Goal: Transaction & Acquisition: Purchase product/service

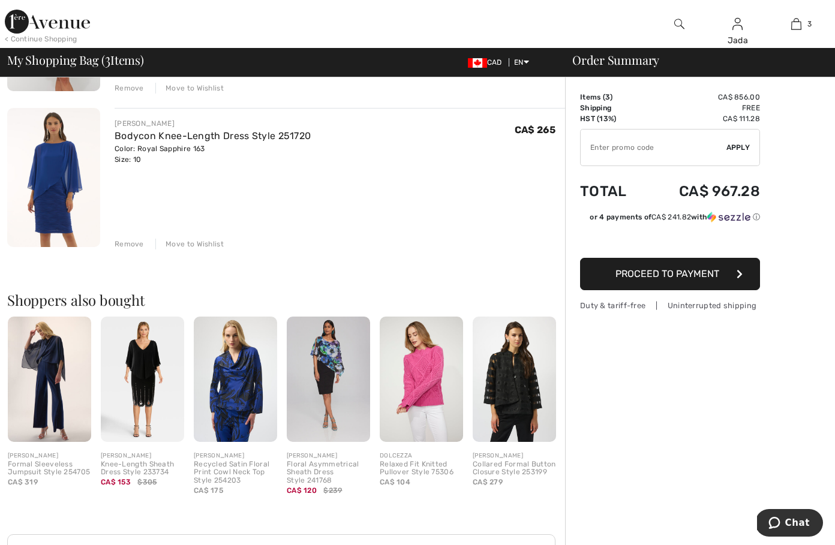
scroll to position [368, 0]
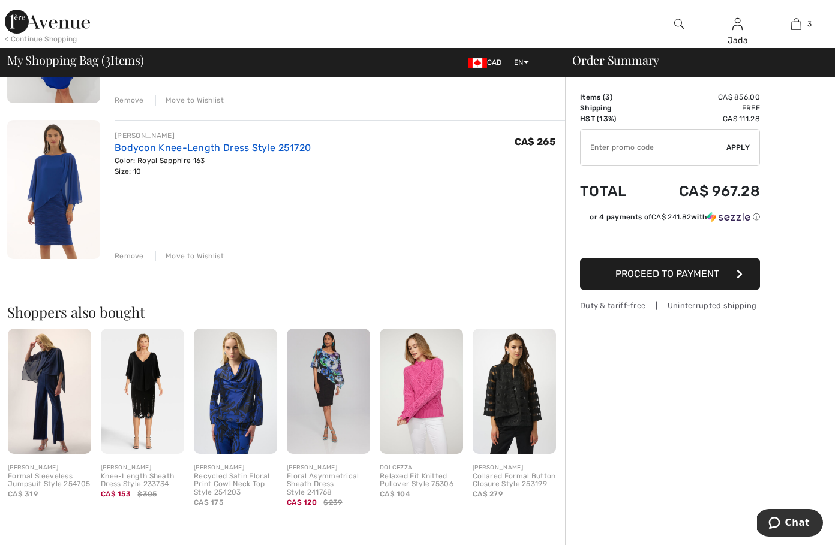
click at [195, 147] on link "Bodycon Knee-Length Dress Style 251720" at bounding box center [213, 147] width 196 height 11
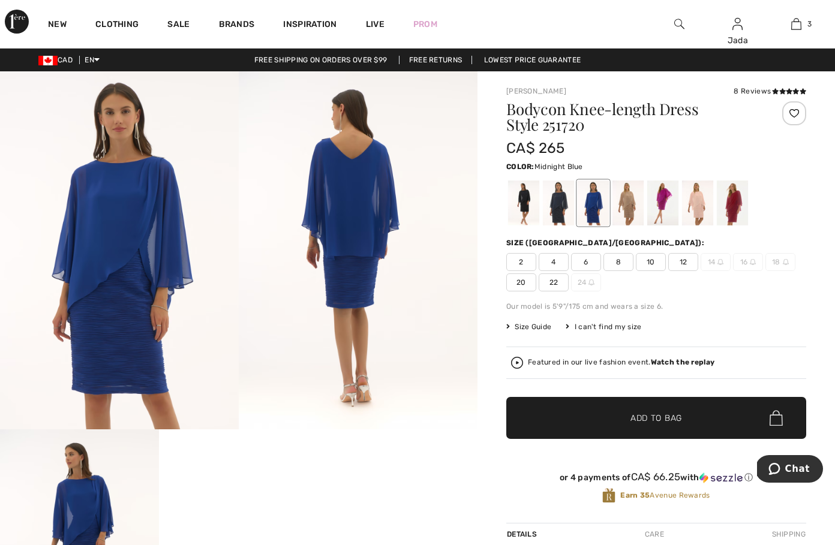
click at [552, 201] on div at bounding box center [558, 203] width 31 height 45
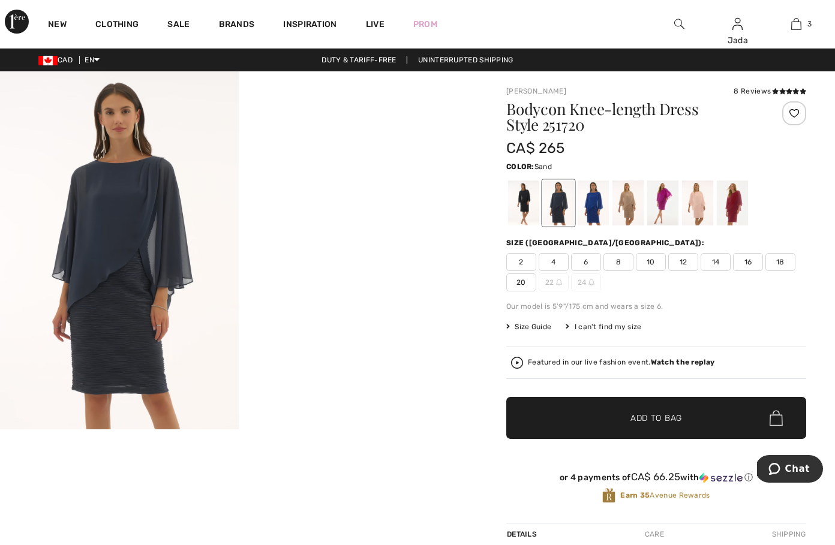
click at [629, 200] on div at bounding box center [627, 203] width 31 height 45
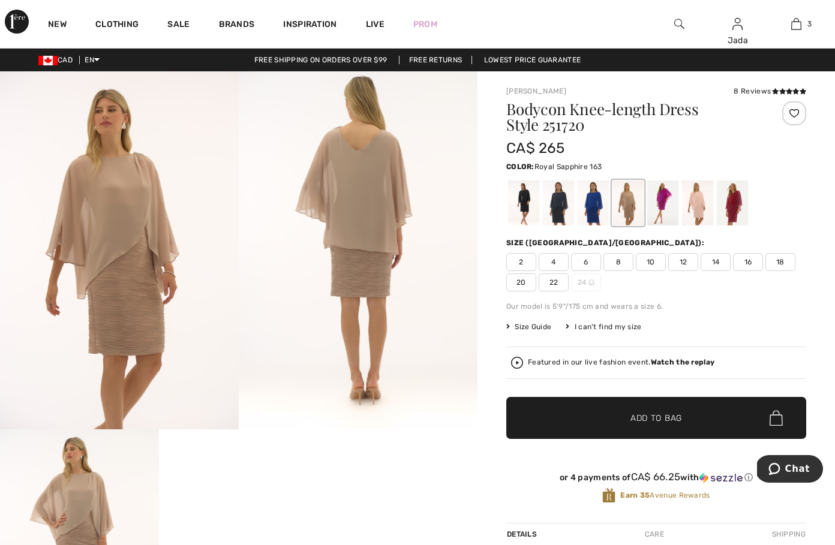
click at [597, 197] on div at bounding box center [593, 203] width 31 height 45
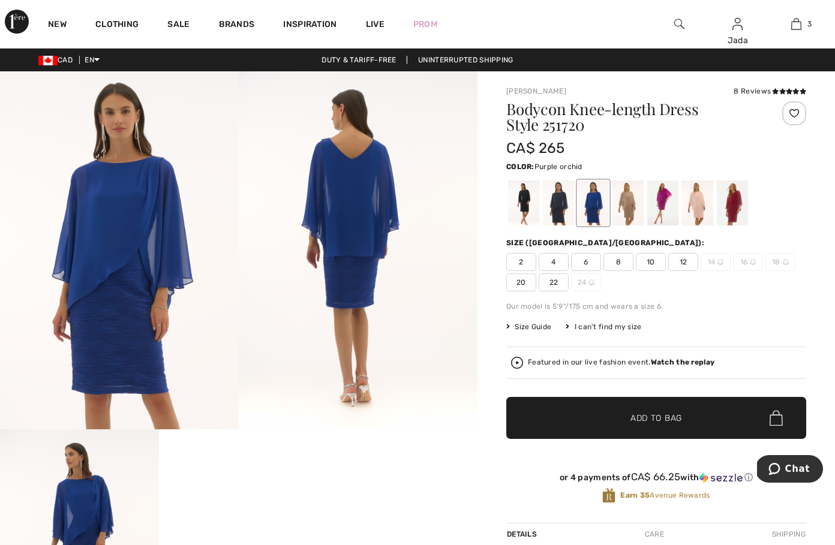
click at [661, 215] on div at bounding box center [662, 203] width 31 height 45
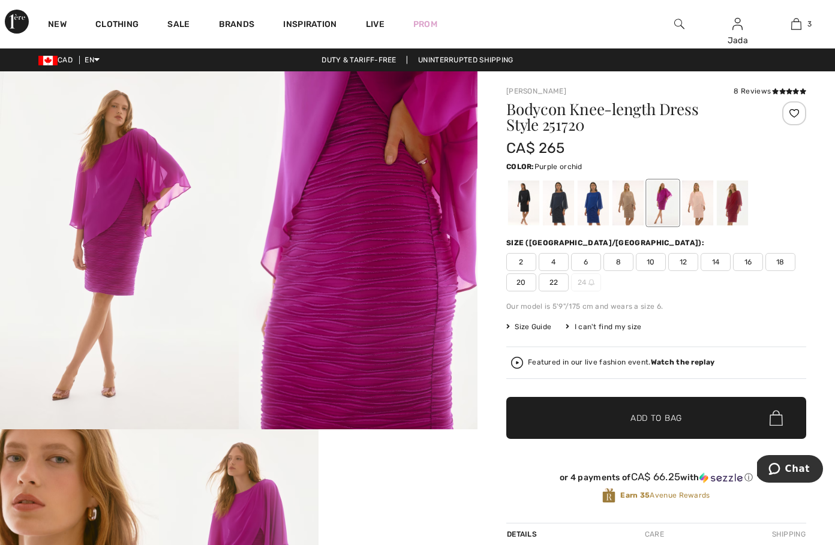
click at [145, 383] on img at bounding box center [119, 250] width 239 height 358
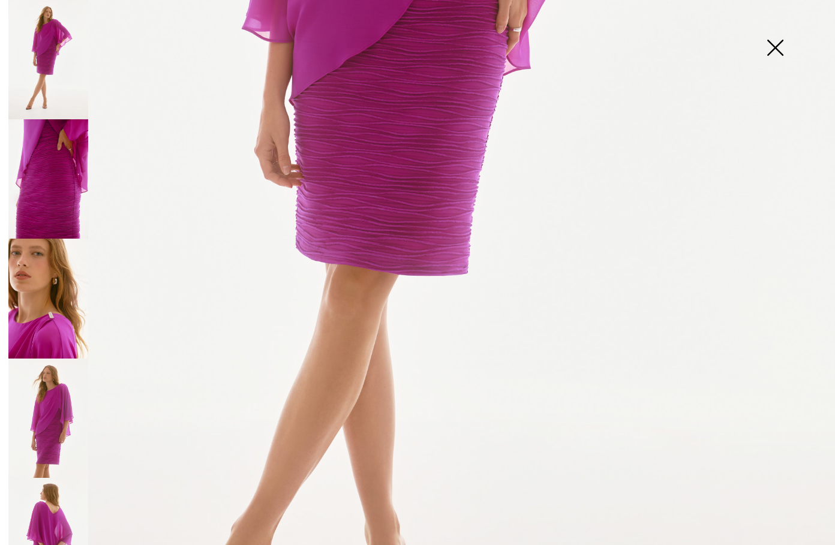
scroll to position [510, 0]
click at [771, 50] on img at bounding box center [775, 49] width 60 height 62
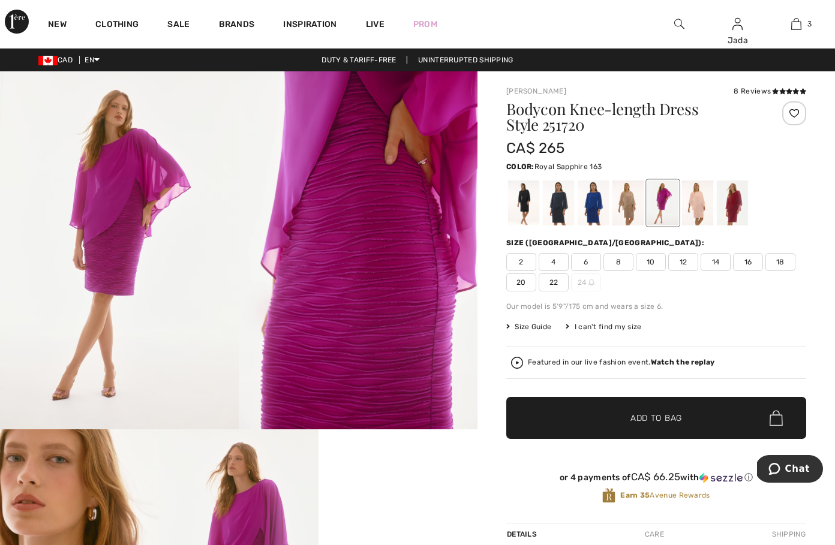
click at [600, 202] on div at bounding box center [593, 203] width 31 height 45
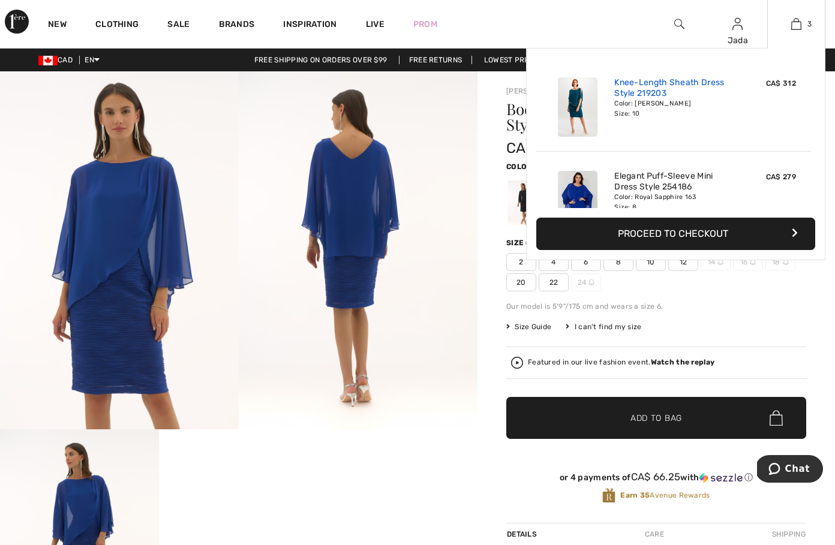
click at [697, 82] on link "Knee-Length Sheath Dress Style 219203" at bounding box center [673, 88] width 118 height 22
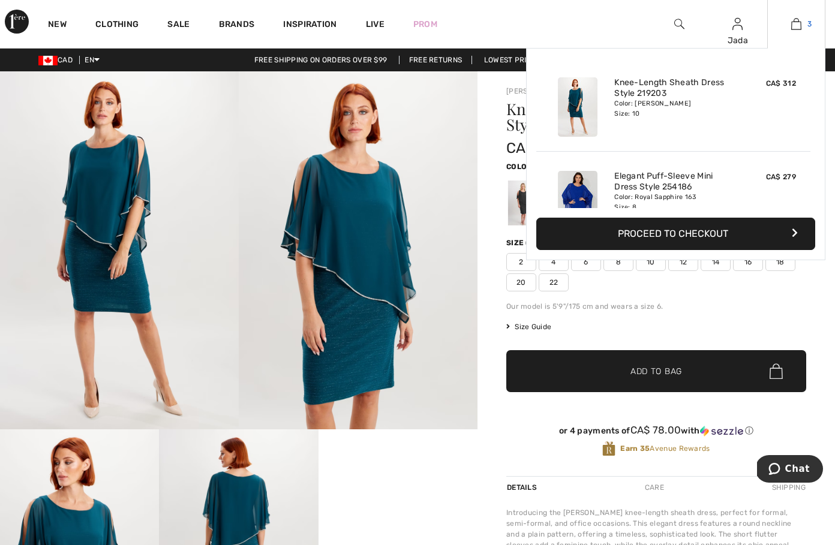
click at [798, 28] on img at bounding box center [796, 24] width 10 height 14
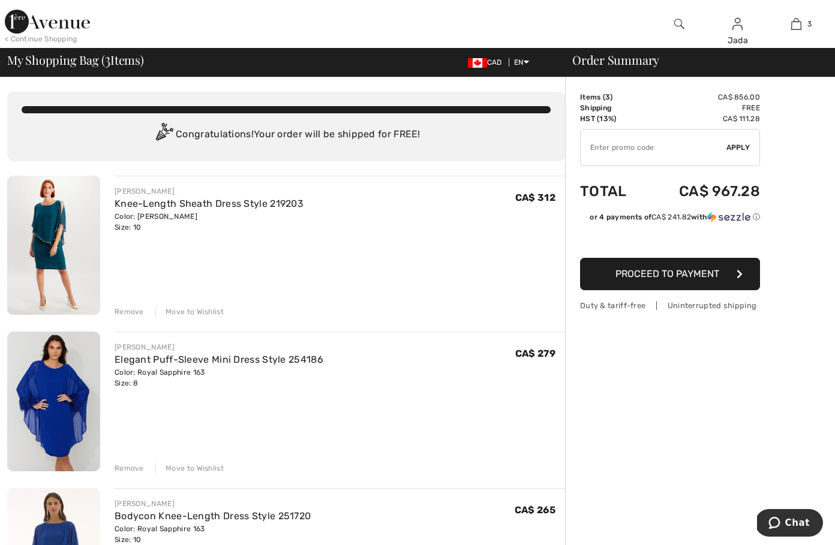
click at [699, 281] on button "Proceed to Payment" at bounding box center [670, 274] width 180 height 32
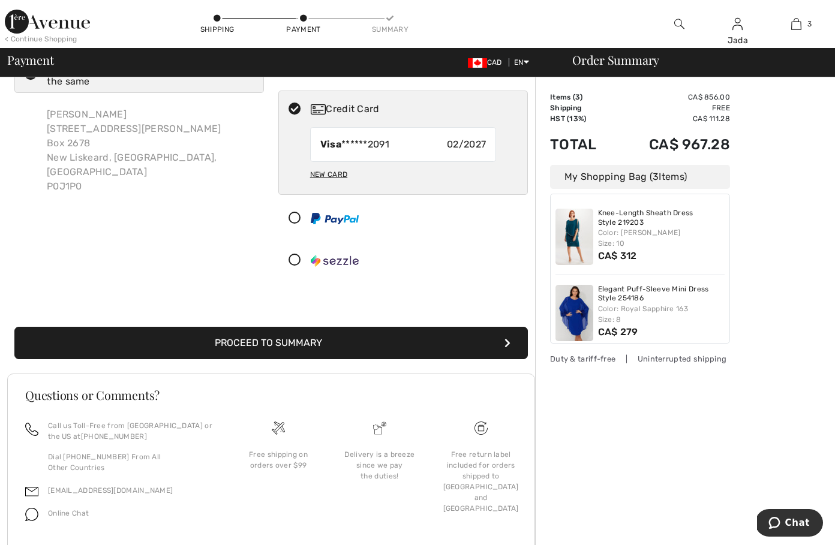
scroll to position [55, 0]
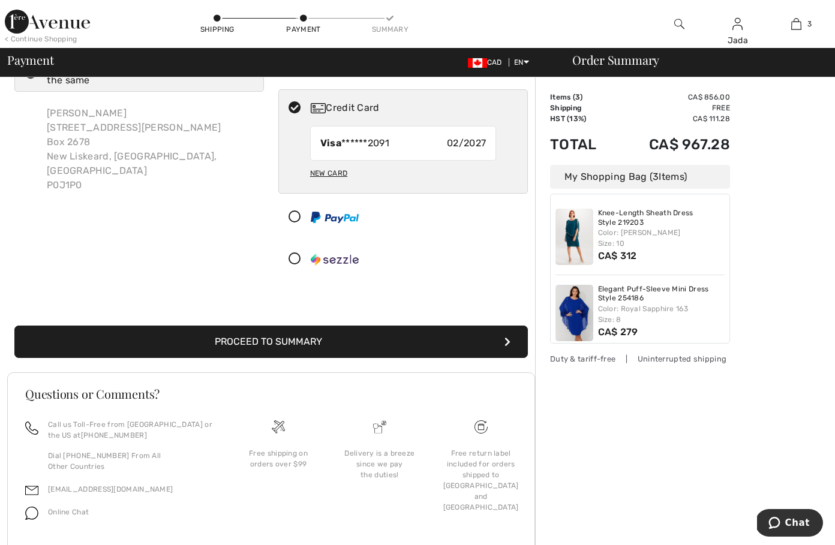
click at [415, 338] on button "Proceed to Summary" at bounding box center [270, 342] width 513 height 32
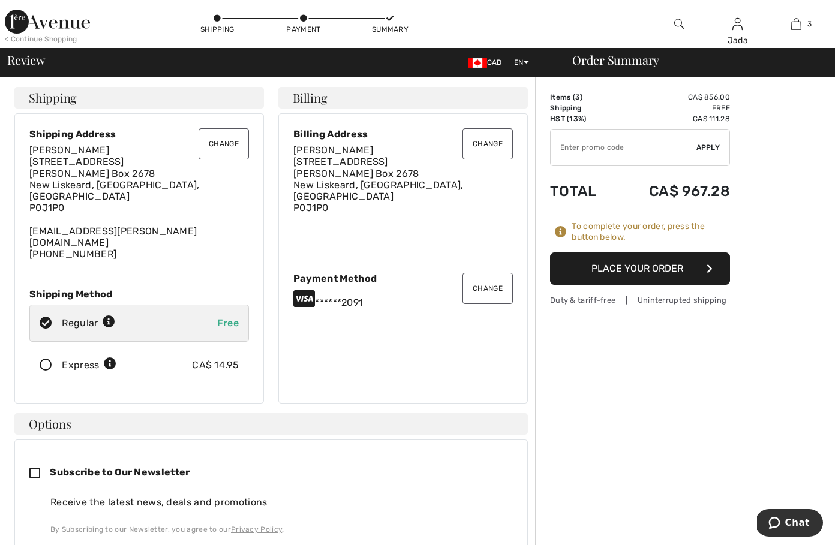
click at [666, 275] on button "Place Your Order" at bounding box center [640, 269] width 180 height 32
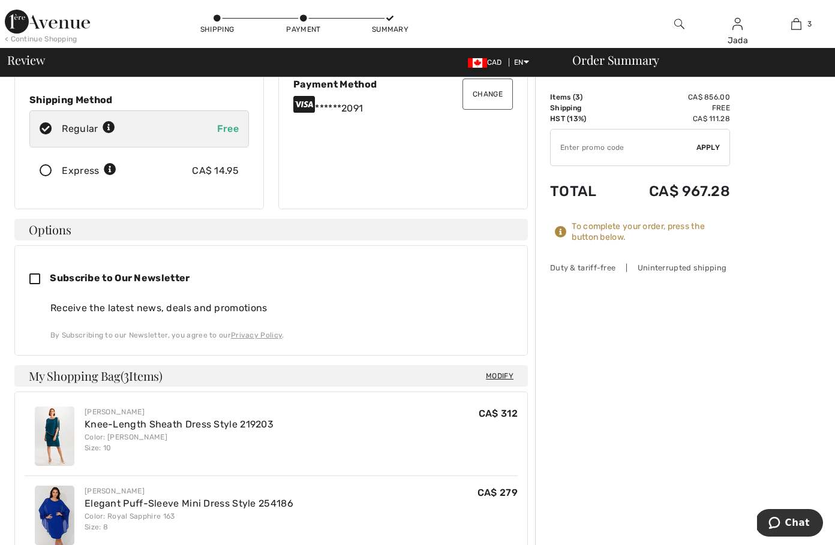
scroll to position [340, 0]
